Goal: Information Seeking & Learning: Learn about a topic

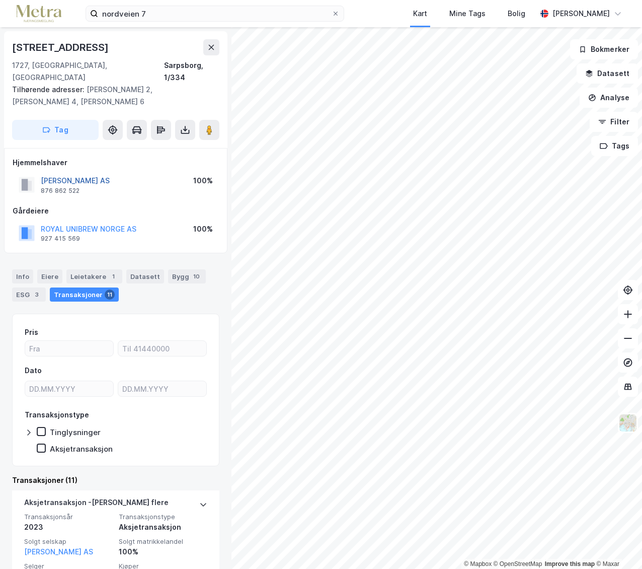
click at [0, 0] on button "[PERSON_NAME] AS" at bounding box center [0, 0] width 0 height 0
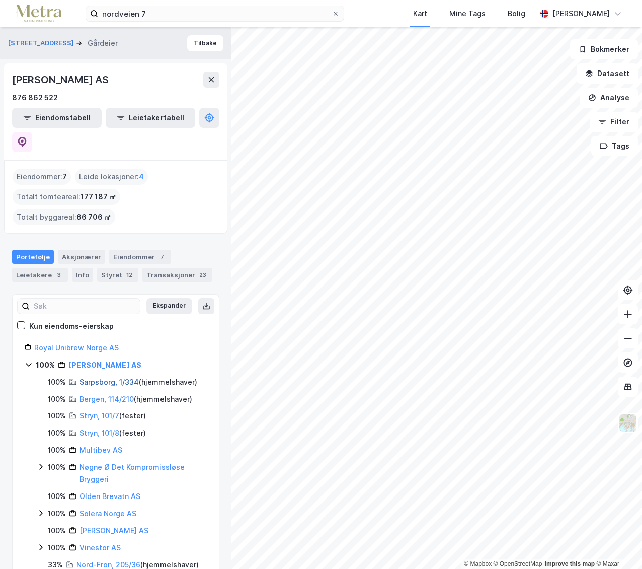
click at [92, 377] on link "Sarpsborg, 1/334" at bounding box center [108, 381] width 59 height 9
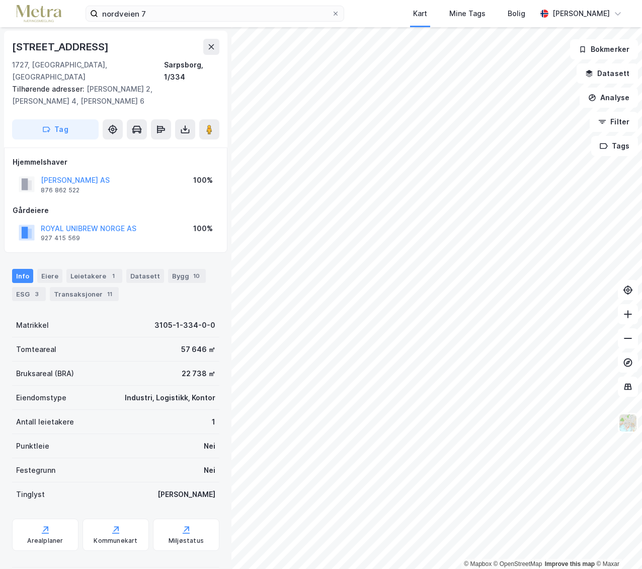
scroll to position [3, 0]
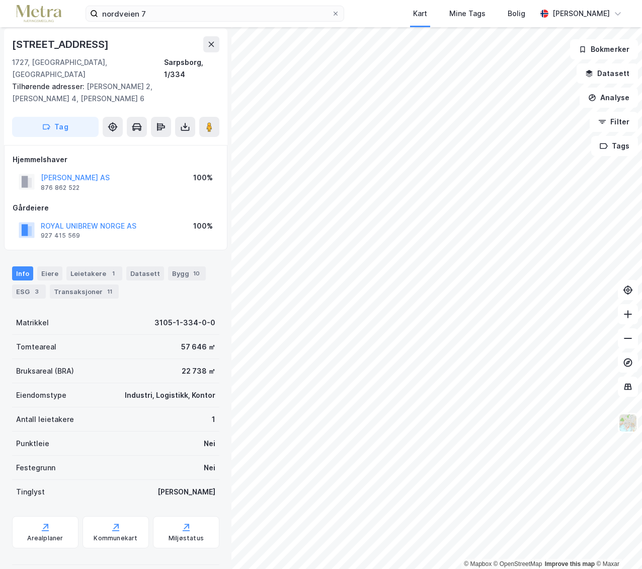
click at [188, 266] on div "Bygg 10" at bounding box center [187, 273] width 38 height 14
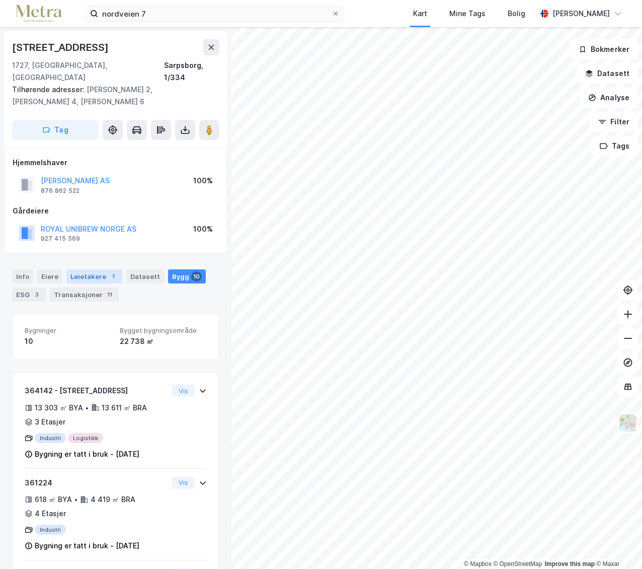
click at [74, 269] on div "Leietakere 1" at bounding box center [94, 276] width 56 height 14
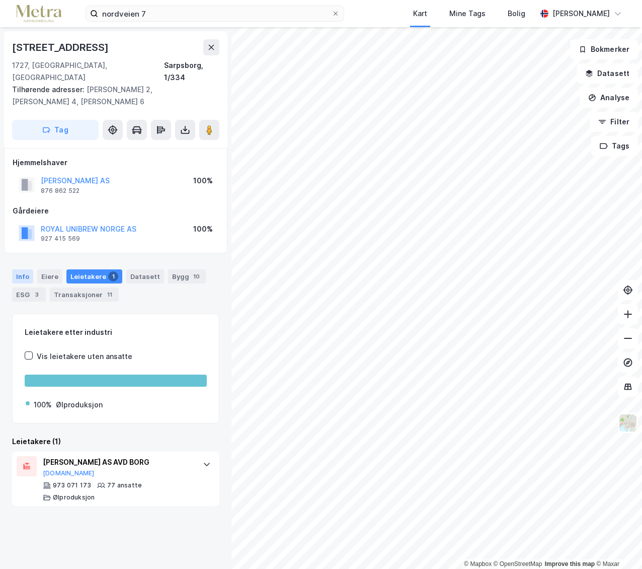
click at [16, 269] on div "Info" at bounding box center [22, 276] width 21 height 14
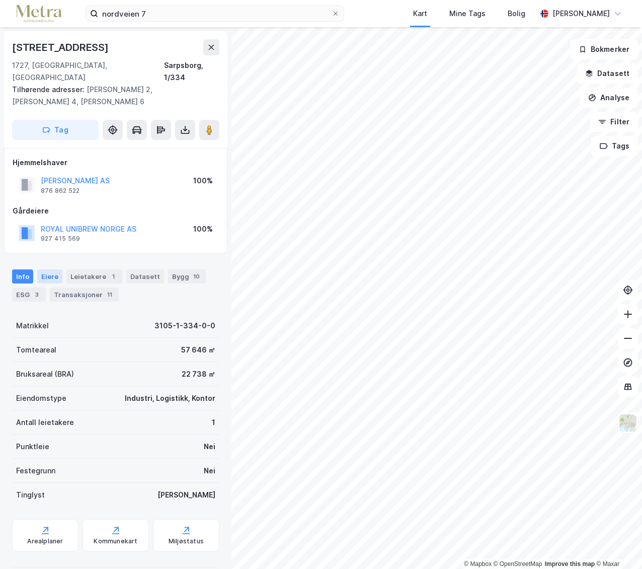
click at [45, 269] on div "Eiere" at bounding box center [49, 276] width 25 height 14
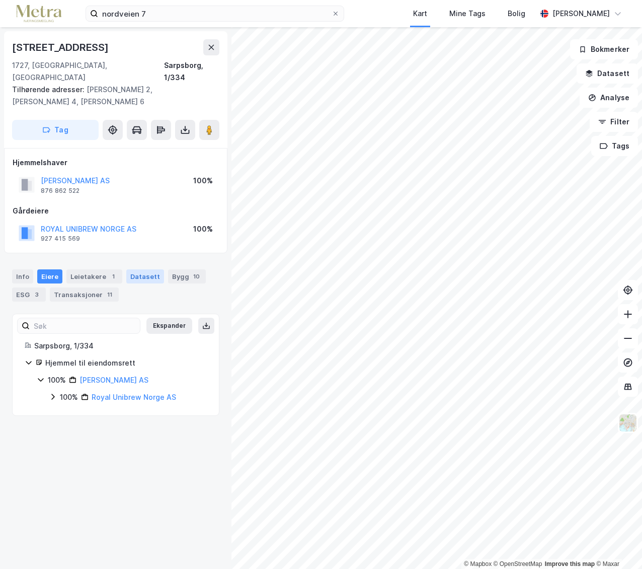
click at [133, 269] on div "Datasett" at bounding box center [145, 276] width 38 height 14
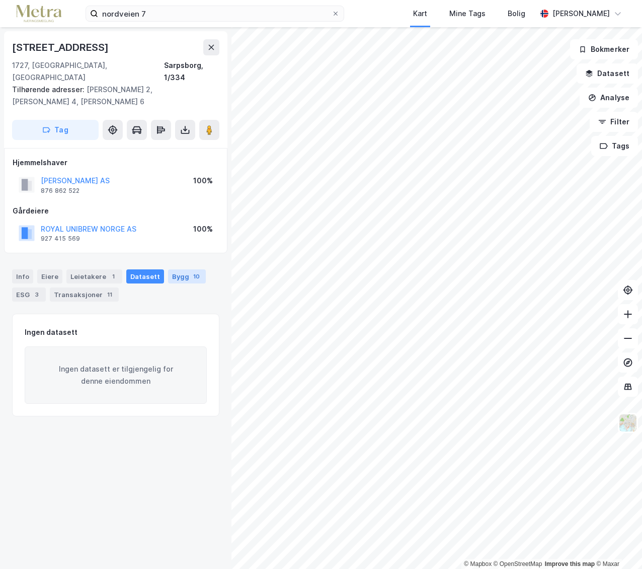
click at [181, 269] on div "Bygg 10" at bounding box center [187, 276] width 38 height 14
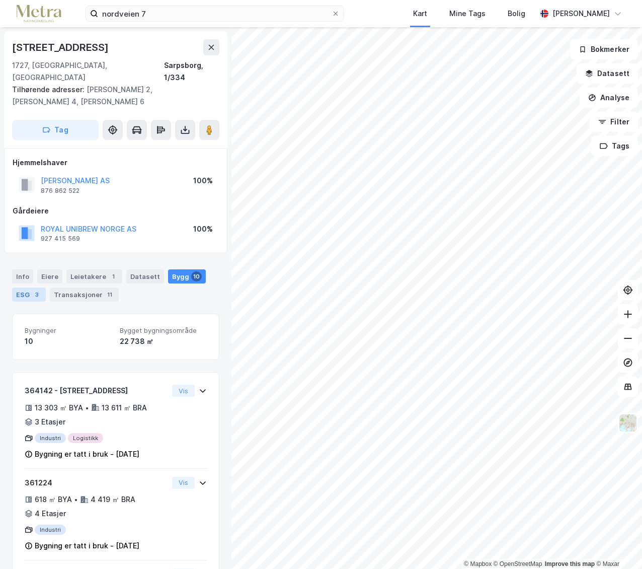
click at [25, 287] on div "ESG 3" at bounding box center [29, 294] width 34 height 14
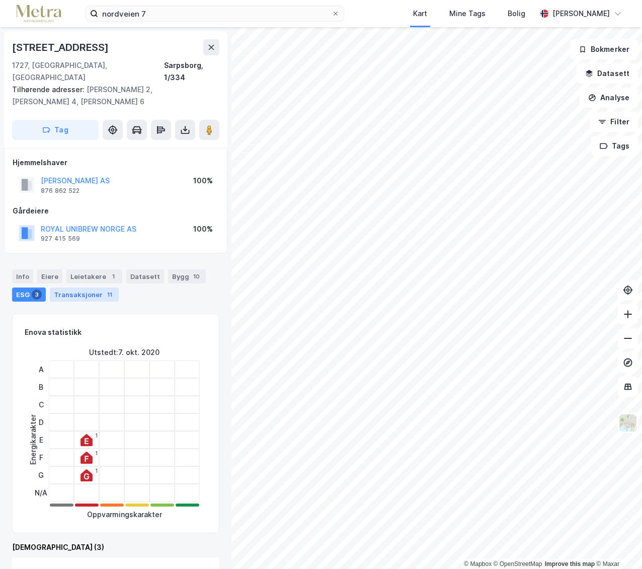
click at [86, 287] on div "Transaksjoner 11" at bounding box center [84, 294] width 69 height 14
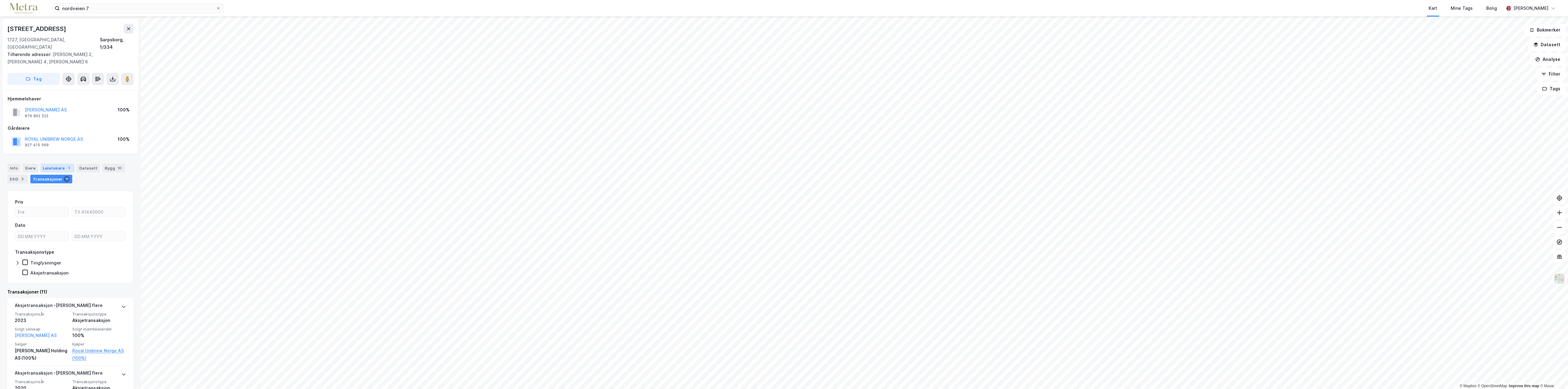
click at [51, 164] on div "Leietakere 1" at bounding box center [57, 168] width 34 height 9
